Goal: Task Accomplishment & Management: Use online tool/utility

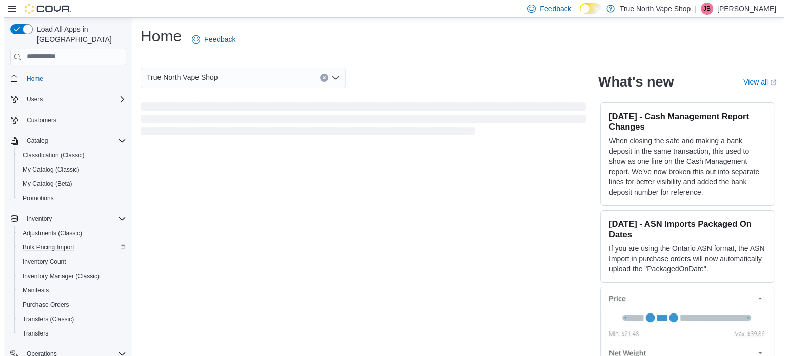
scroll to position [131, 0]
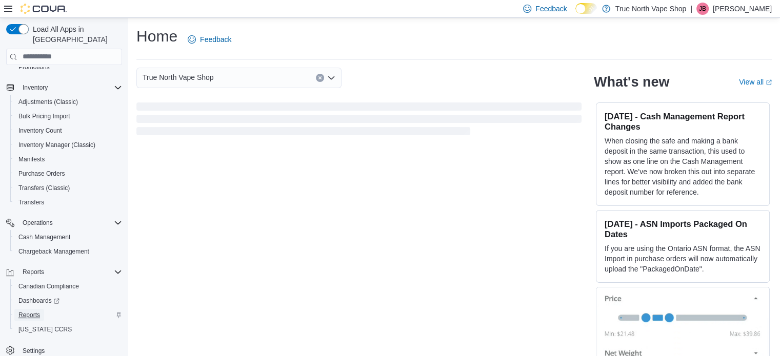
click at [32, 311] on span "Reports" at bounding box center [29, 315] width 22 height 8
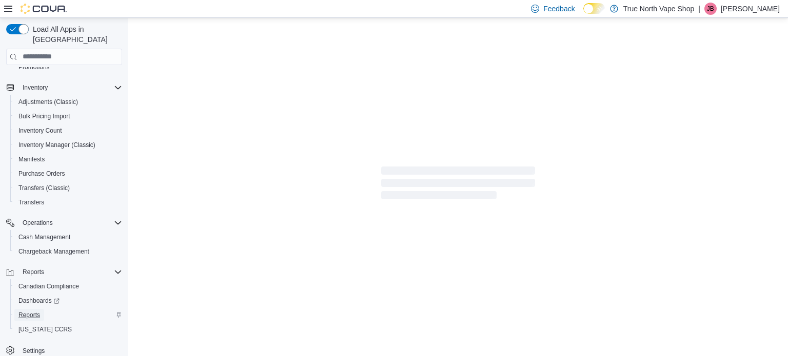
click at [29, 311] on span "Reports" at bounding box center [29, 315] width 22 height 8
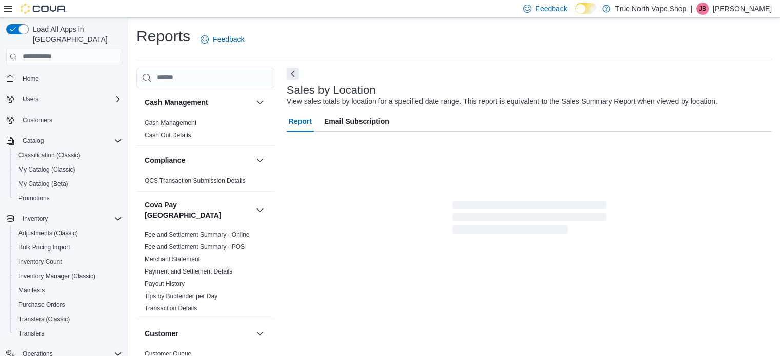
scroll to position [24, 0]
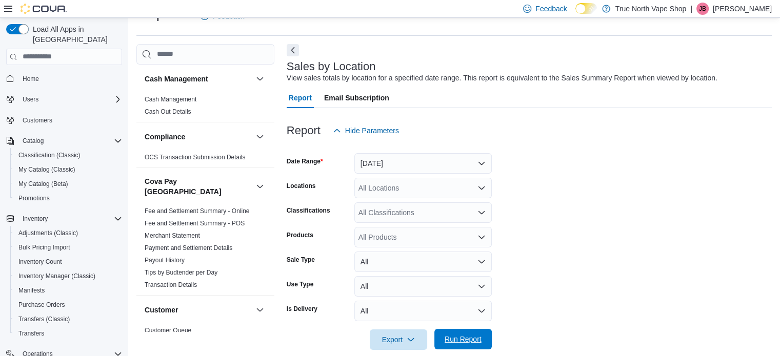
click at [454, 339] on span "Run Report" at bounding box center [463, 339] width 37 height 10
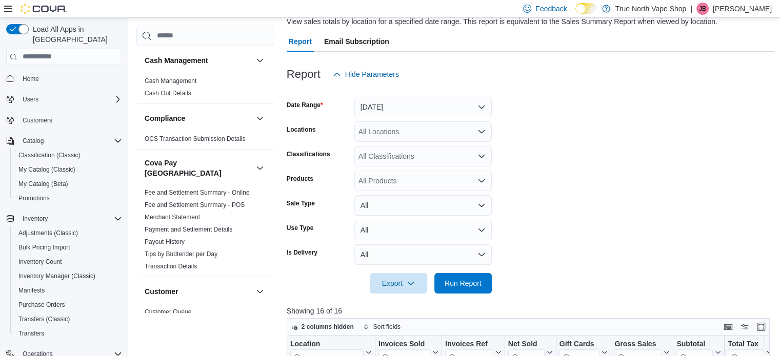
scroll to position [78, 0]
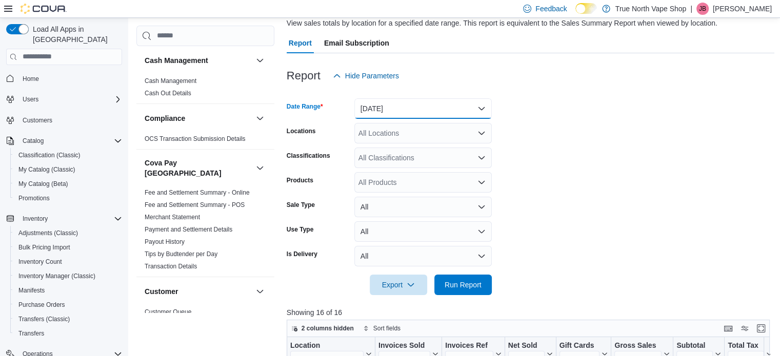
click at [481, 109] on button "Yesterday" at bounding box center [422, 108] width 137 height 21
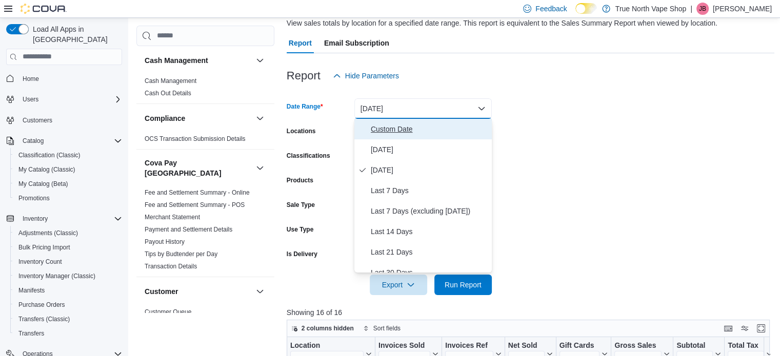
click at [394, 127] on span "Custom Date" at bounding box center [429, 129] width 117 height 12
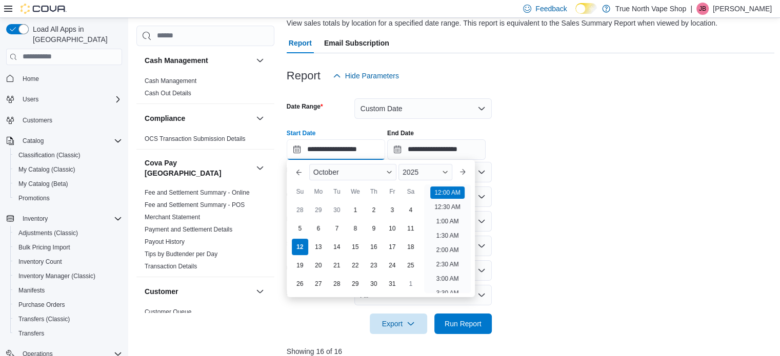
click at [351, 143] on input "**********" at bounding box center [336, 149] width 98 height 21
click at [295, 230] on div "5" at bounding box center [300, 228] width 18 height 18
type input "**********"
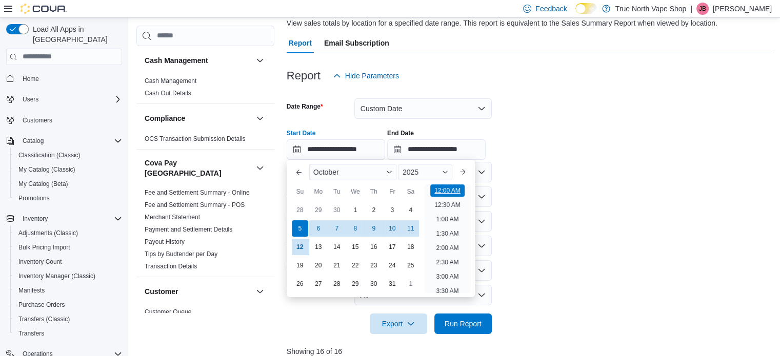
click at [441, 194] on li "12:00 AM" at bounding box center [447, 191] width 34 height 12
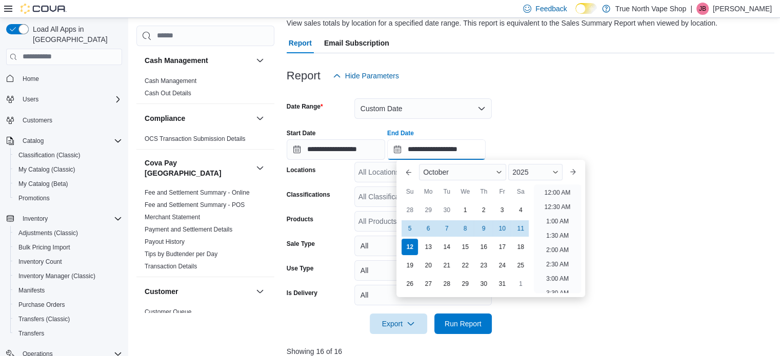
scroll to position [583, 0]
click at [453, 150] on input "**********" at bounding box center [436, 149] width 98 height 21
click at [521, 230] on div "11" at bounding box center [521, 228] width 18 height 18
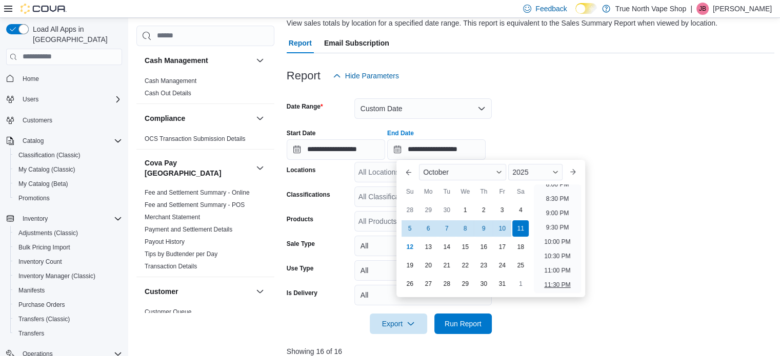
click at [565, 285] on li "11:30 PM" at bounding box center [557, 285] width 34 height 12
type input "**********"
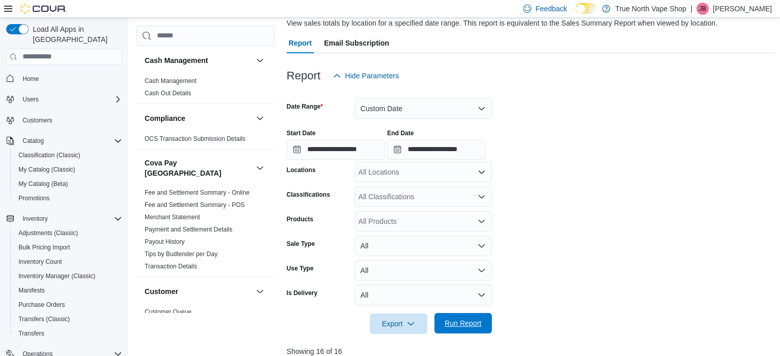
click at [456, 327] on span "Run Report" at bounding box center [463, 323] width 37 height 10
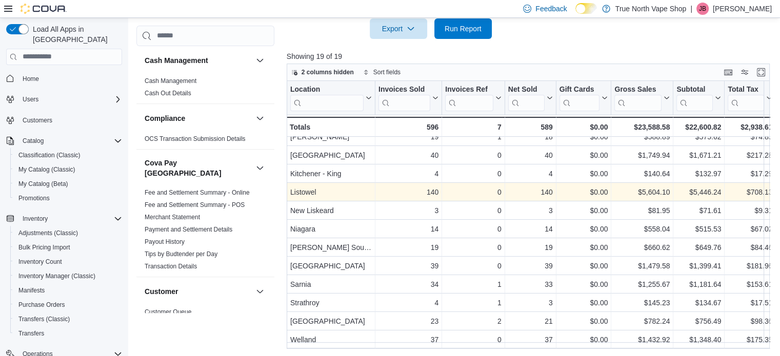
scroll to position [144, 0]
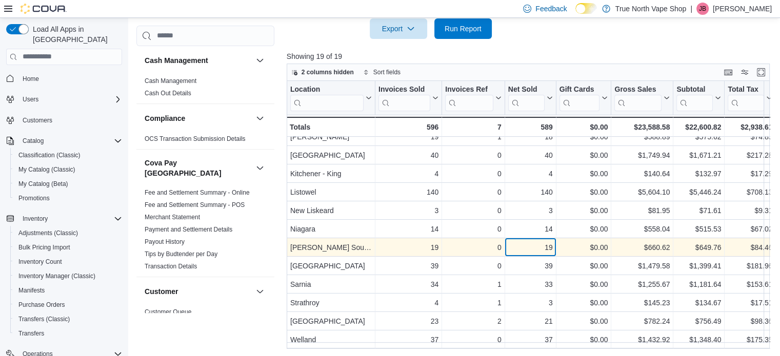
click at [554, 245] on div "19 - Net Sold, column 4, row 14" at bounding box center [530, 247] width 51 height 18
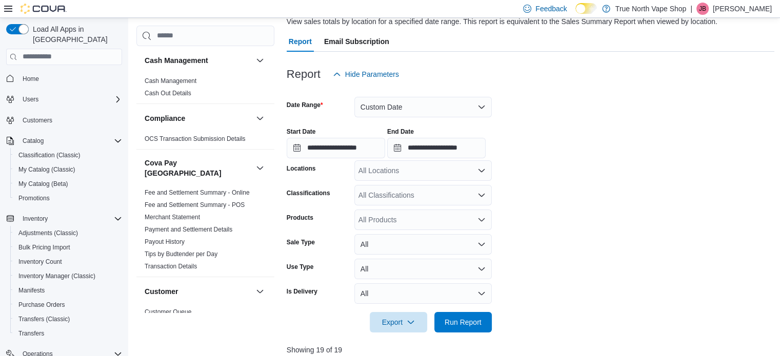
scroll to position [0, 0]
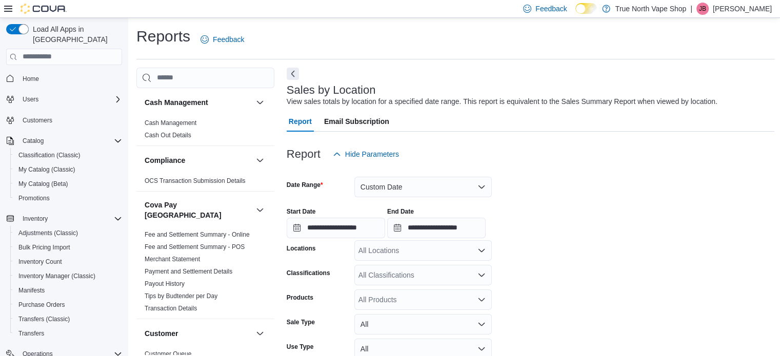
click at [743, 6] on p "[PERSON_NAME]" at bounding box center [742, 9] width 59 height 12
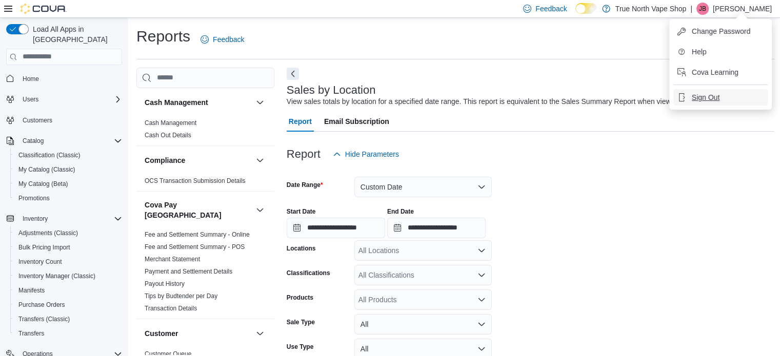
click at [710, 100] on span "Sign Out" at bounding box center [706, 97] width 28 height 10
